Goal: Register for event/course

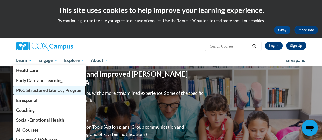
click at [40, 90] on span "PK-5 Structured Literacy Program" at bounding box center [49, 90] width 67 height 5
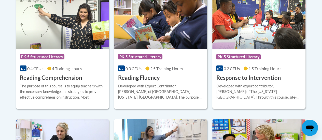
scroll to position [508, 0]
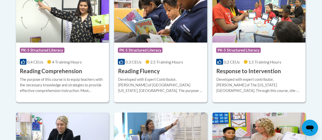
click at [70, 69] on h3 "Reading Comprehension" at bounding box center [51, 71] width 62 height 8
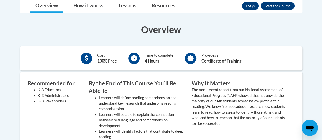
scroll to position [127, 0]
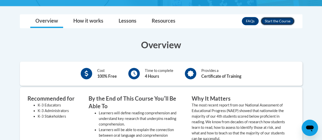
click at [279, 18] on button "Enroll" at bounding box center [277, 21] width 34 height 8
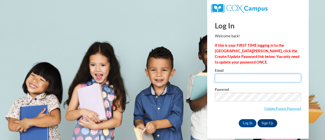
click at [248, 79] on input "Email" at bounding box center [258, 78] width 86 height 9
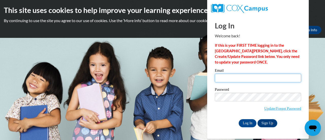
type input "[PERSON_NAME][EMAIL_ADDRESS][PERSON_NAME][DOMAIN_NAME]"
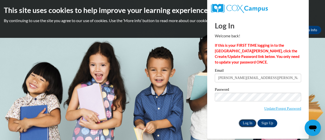
click at [248, 121] on input "Log In" at bounding box center [248, 123] width 18 height 8
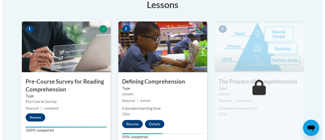
scroll to position [152, 0]
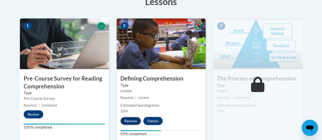
click at [130, 118] on button "Resume" at bounding box center [130, 121] width 21 height 8
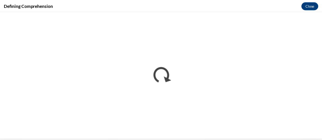
scroll to position [0, 0]
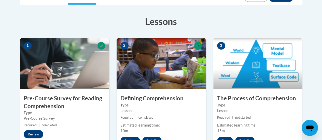
scroll to position [127, 0]
